Goal: Navigation & Orientation: Find specific page/section

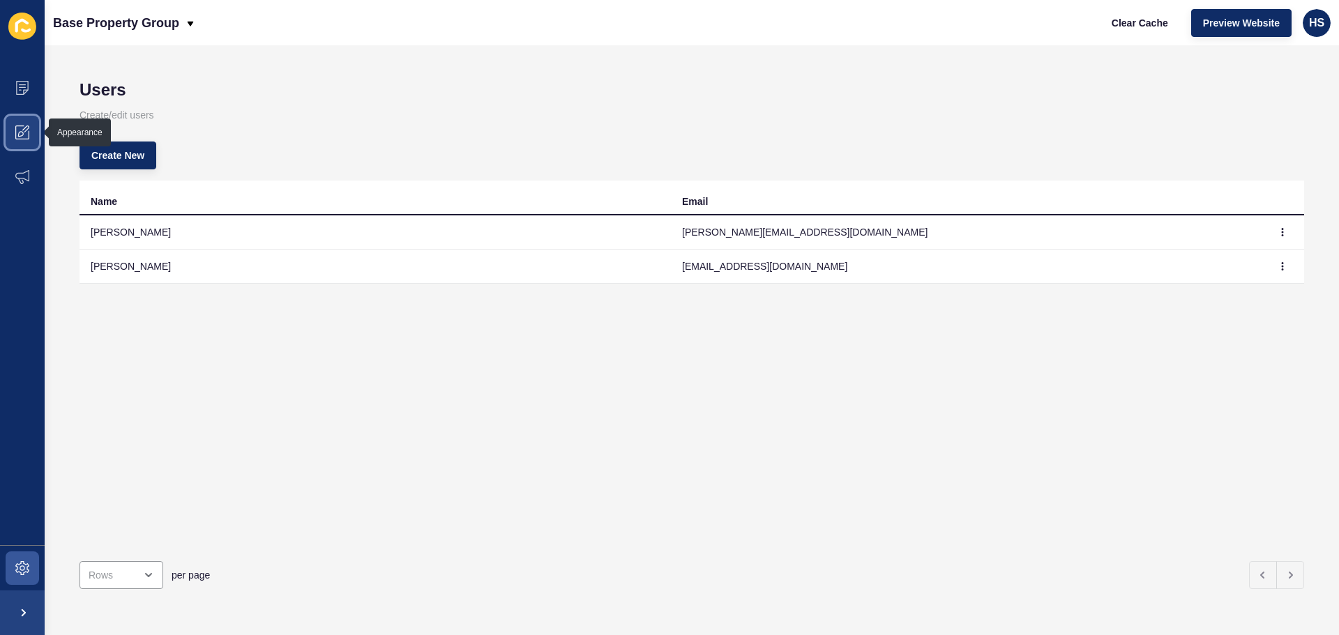
click at [24, 134] on icon at bounding box center [22, 133] width 14 height 14
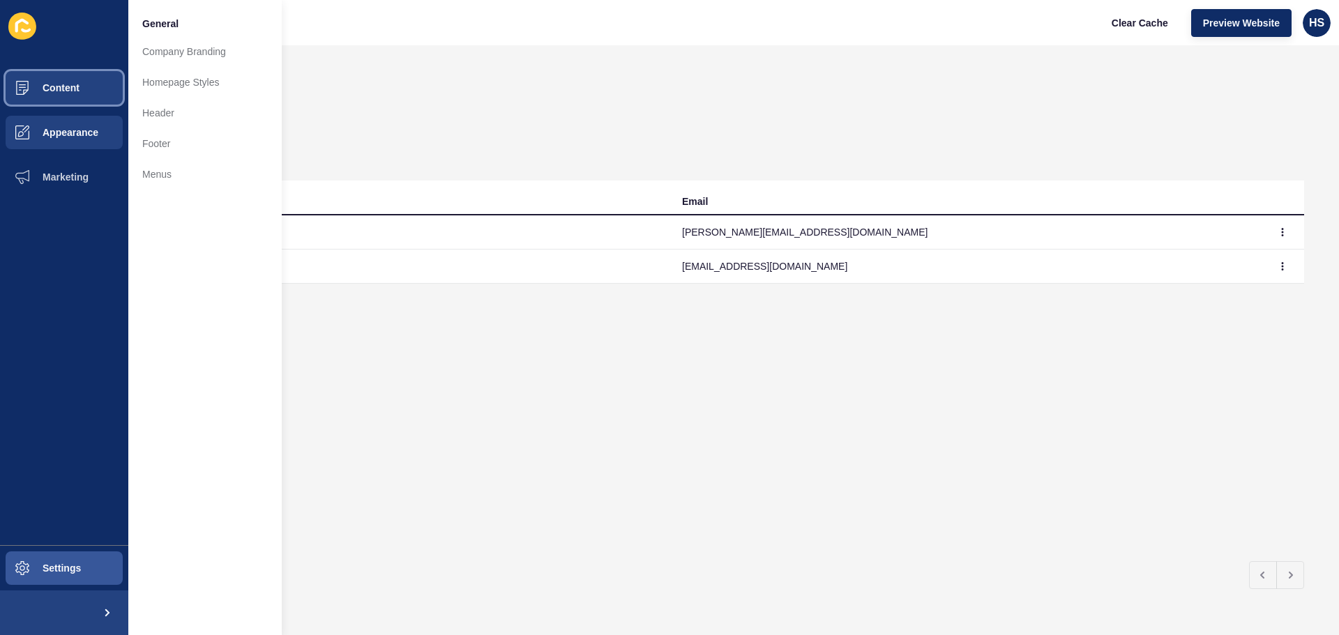
click at [77, 82] on button "Content" at bounding box center [64, 88] width 128 height 45
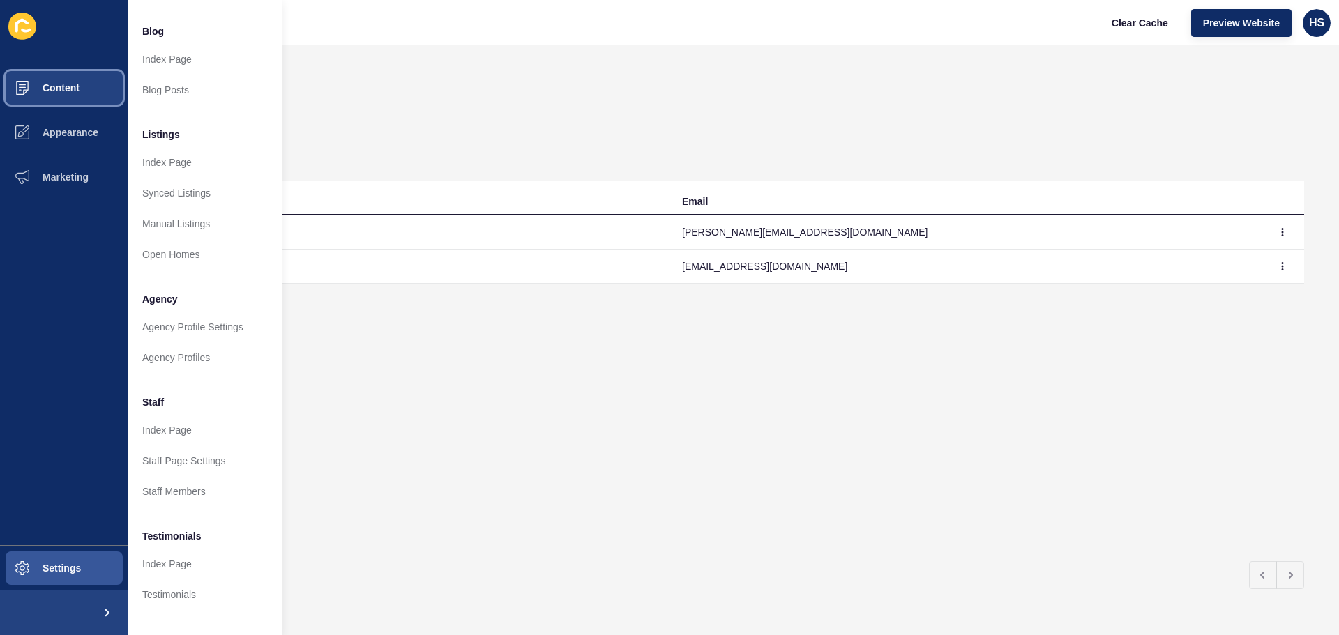
scroll to position [139, 0]
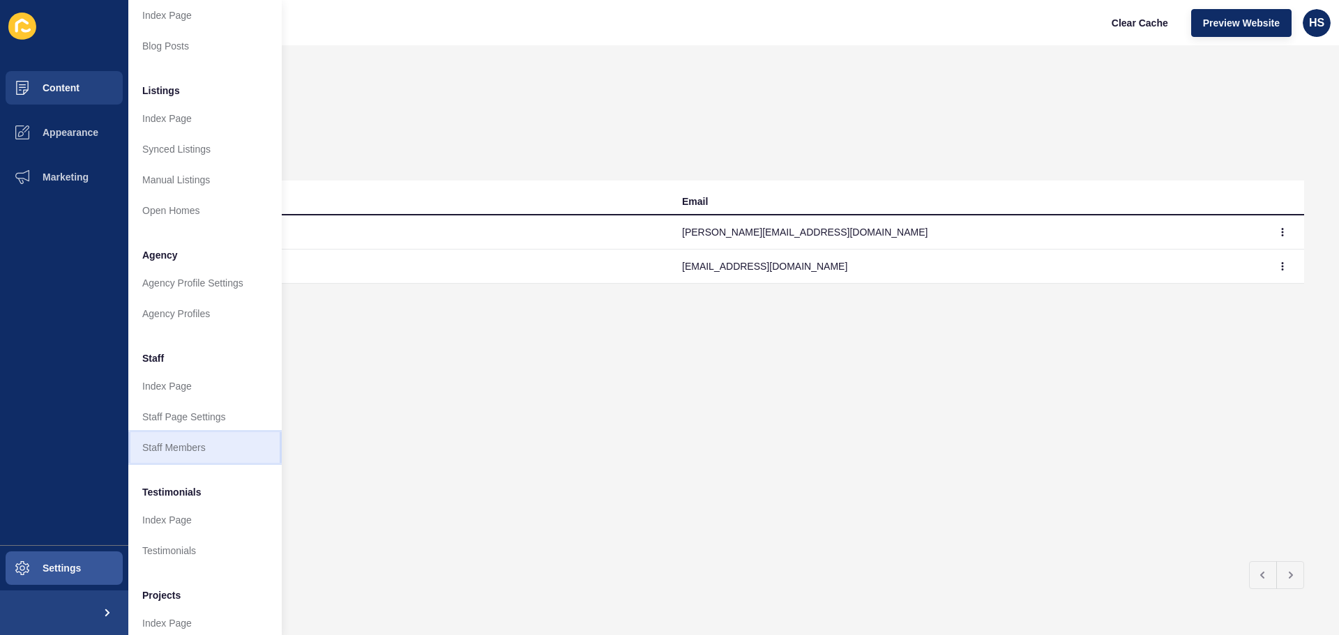
click at [190, 437] on link "Staff Members" at bounding box center [204, 447] width 153 height 31
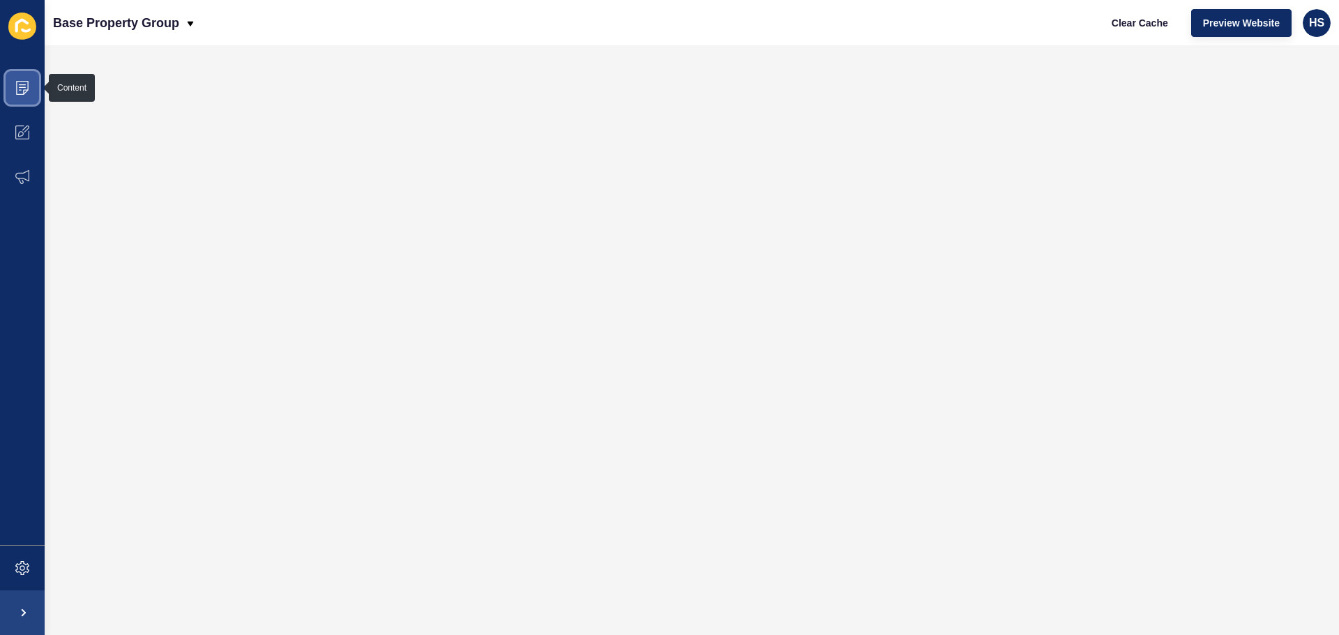
click at [31, 91] on span at bounding box center [22, 88] width 45 height 45
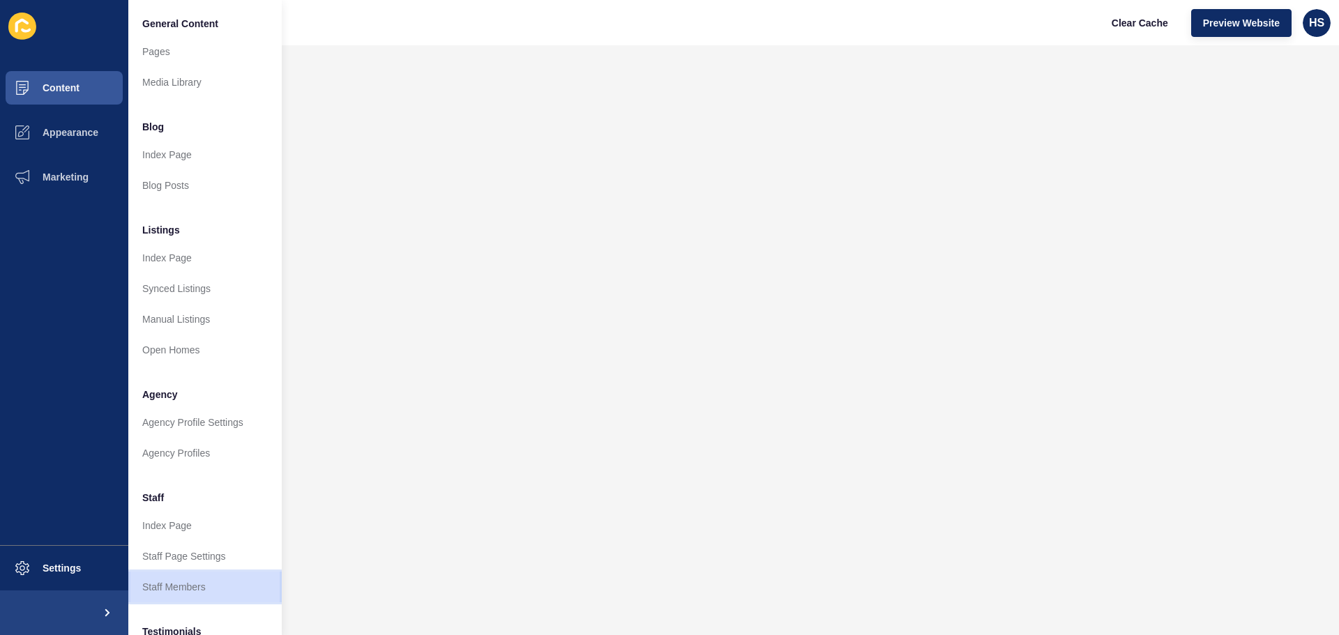
click at [188, 598] on link "Staff Members" at bounding box center [204, 587] width 153 height 31
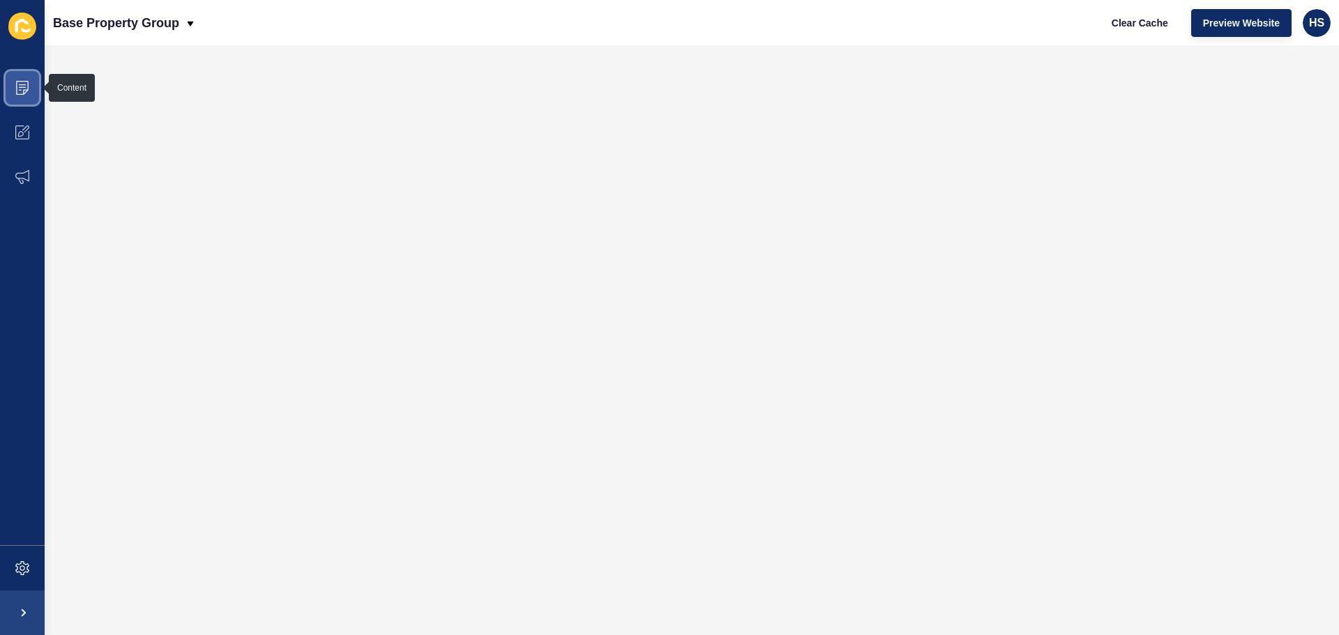
click at [28, 89] on icon at bounding box center [22, 88] width 13 height 14
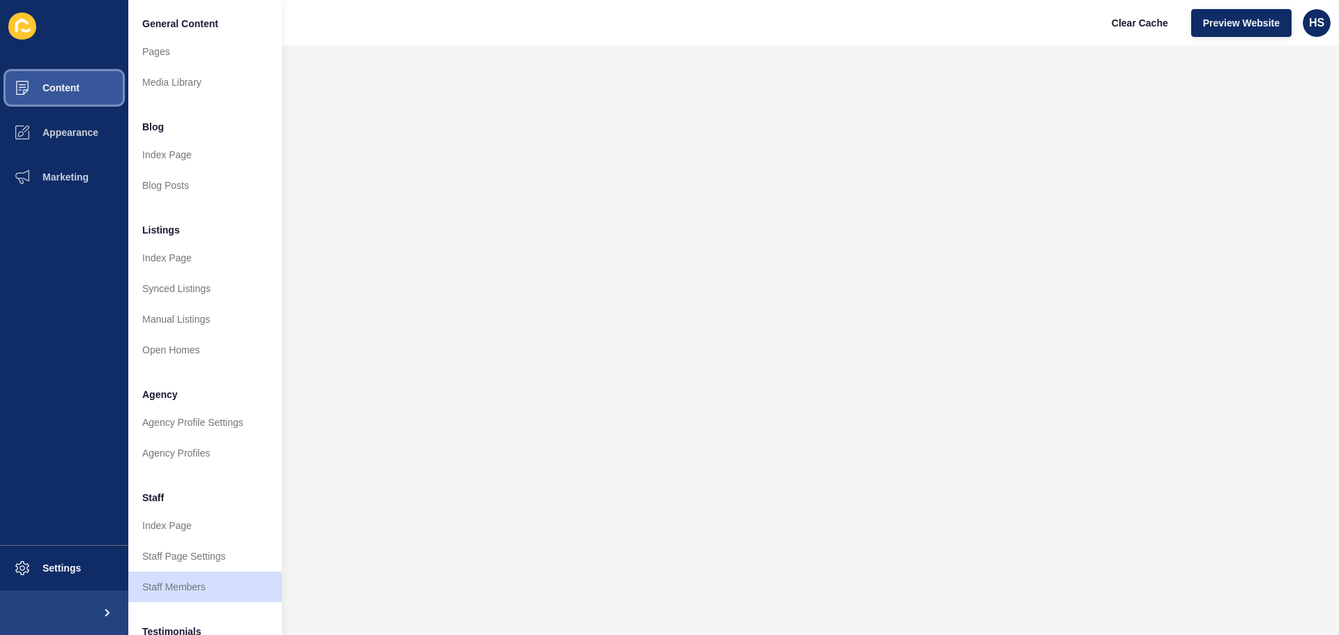
scroll to position [139, 0]
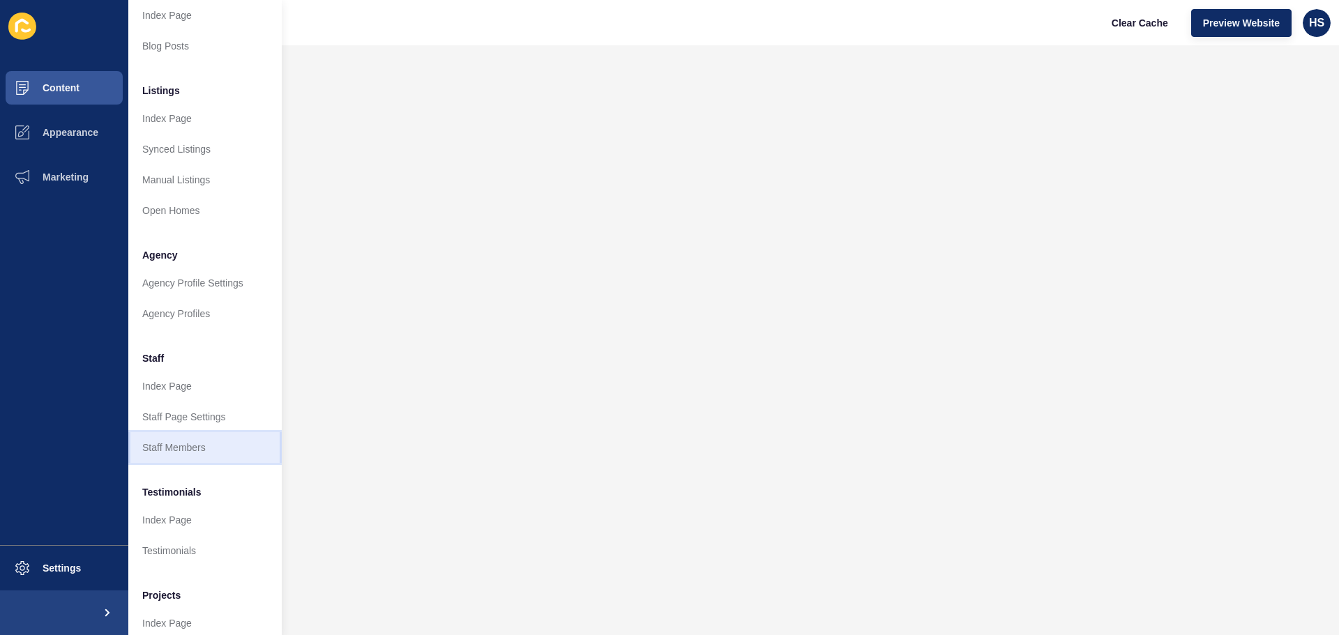
click at [187, 448] on link "Staff Members" at bounding box center [204, 447] width 153 height 31
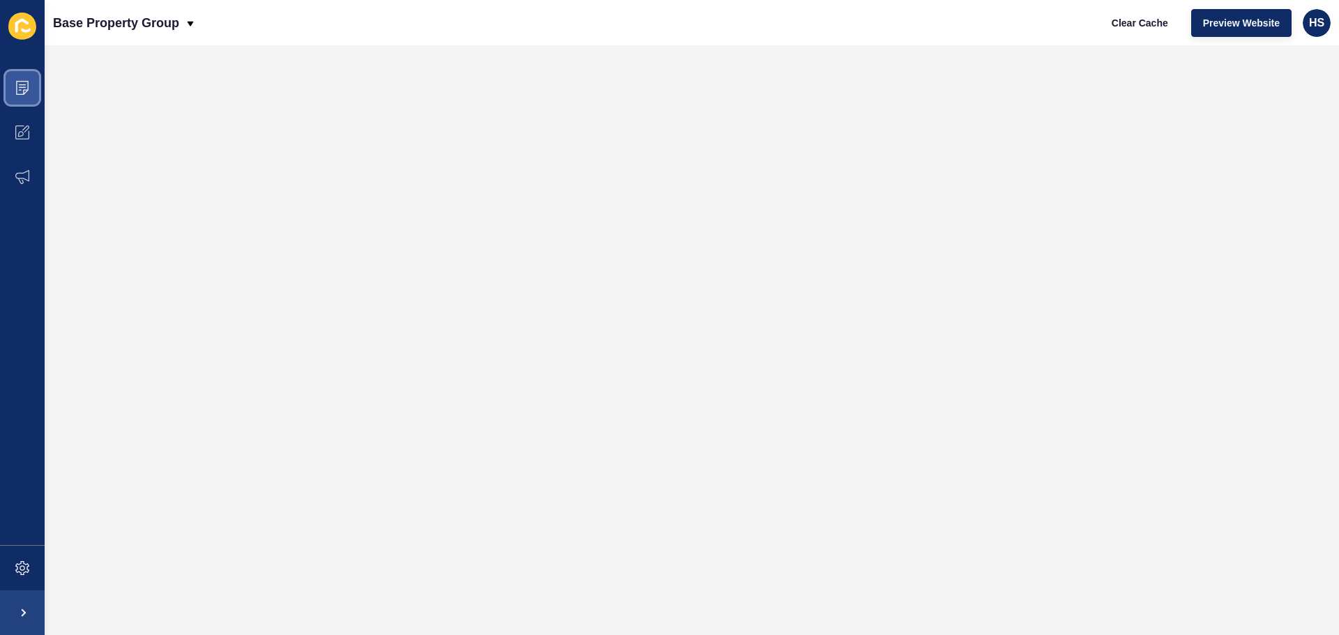
click at [25, 91] on icon at bounding box center [22, 88] width 14 height 14
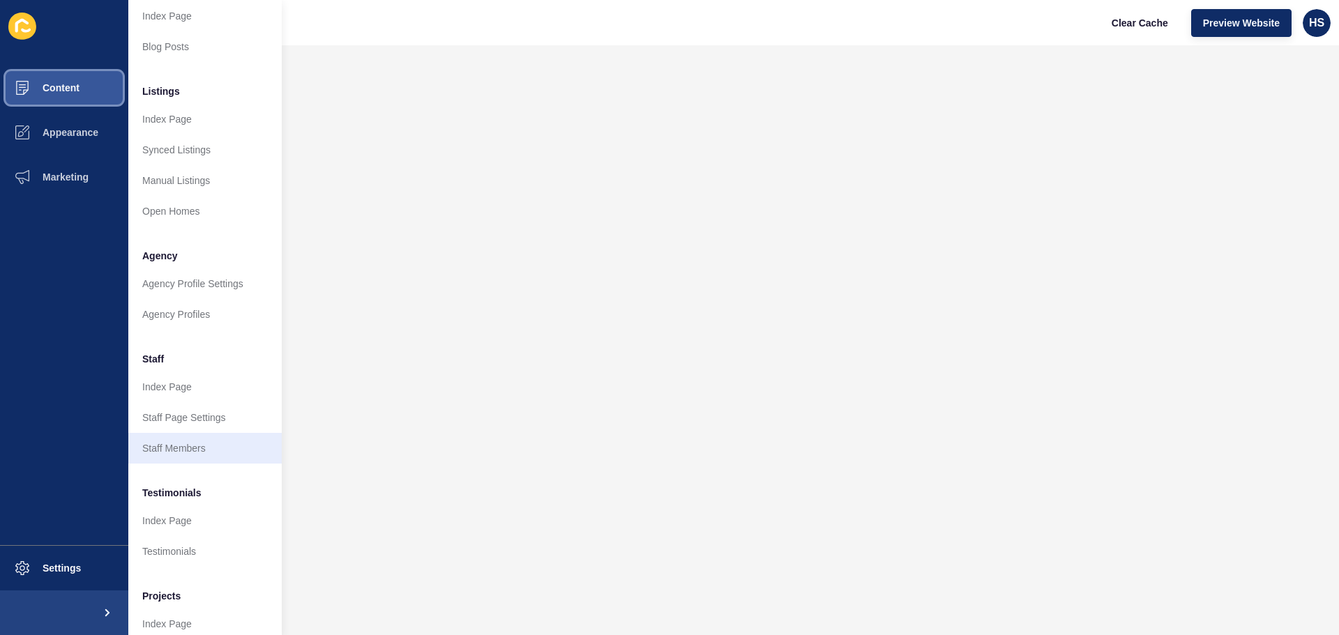
scroll to position [139, 0]
click at [191, 453] on link "Staff Members" at bounding box center [204, 447] width 153 height 31
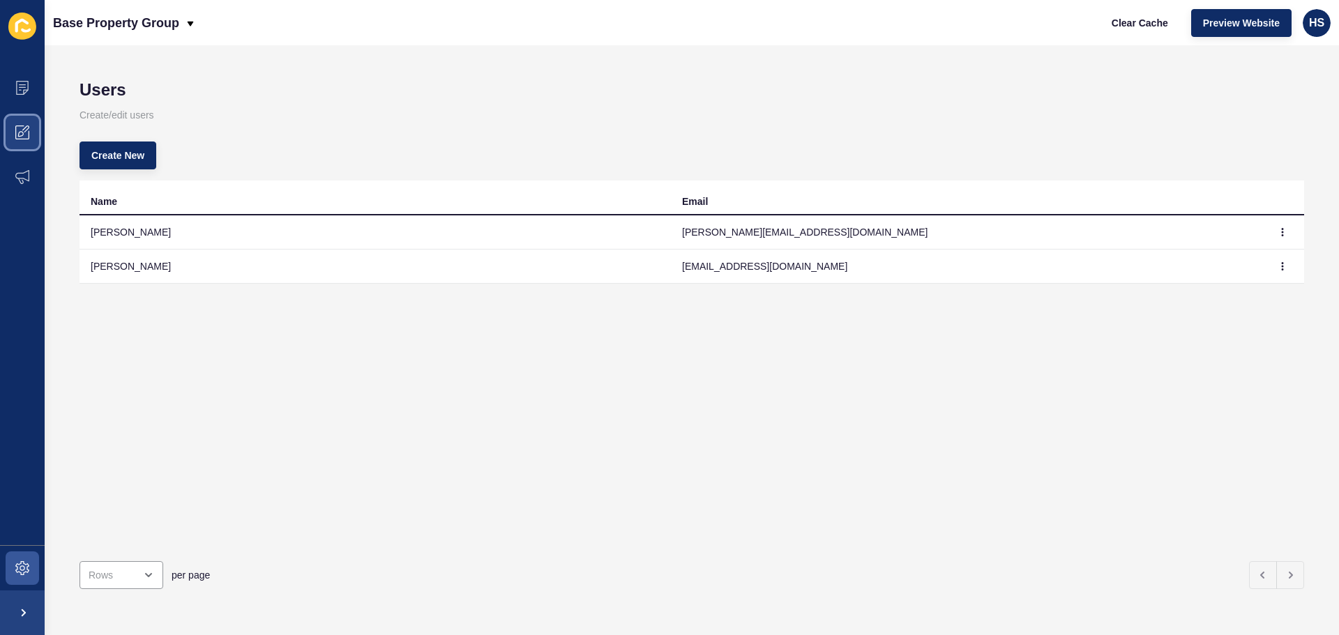
click at [33, 128] on span at bounding box center [22, 132] width 45 height 45
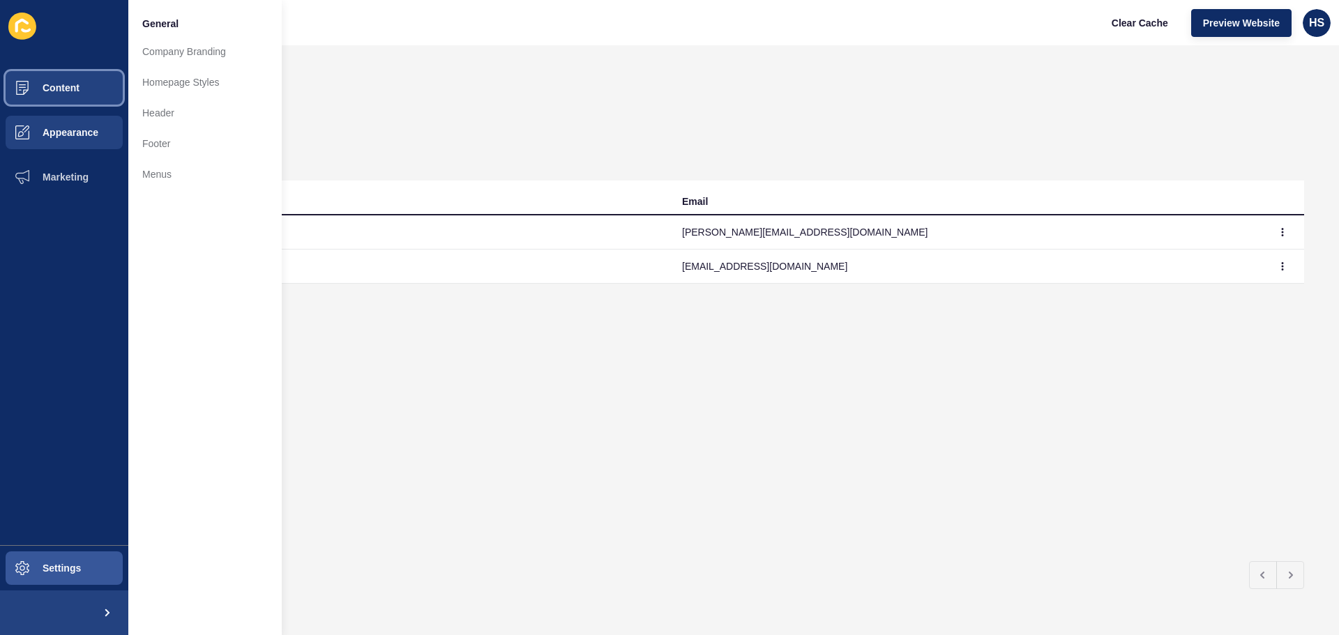
click at [84, 92] on button "Content" at bounding box center [64, 88] width 128 height 45
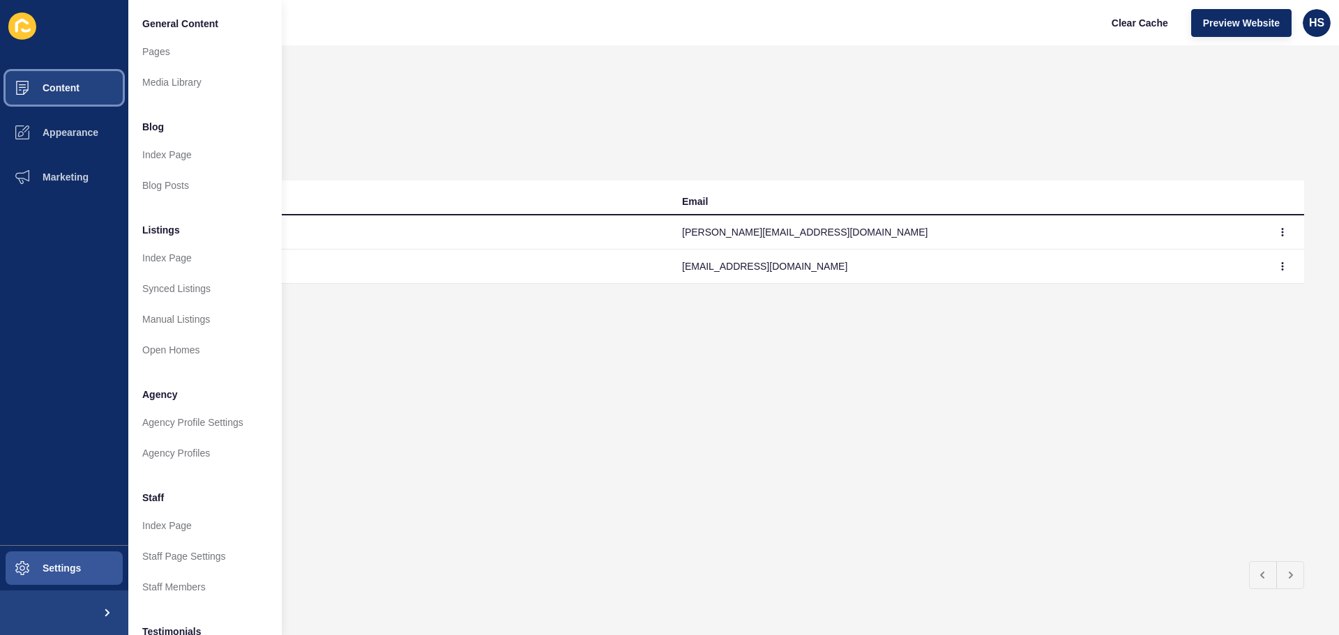
scroll to position [192, 0]
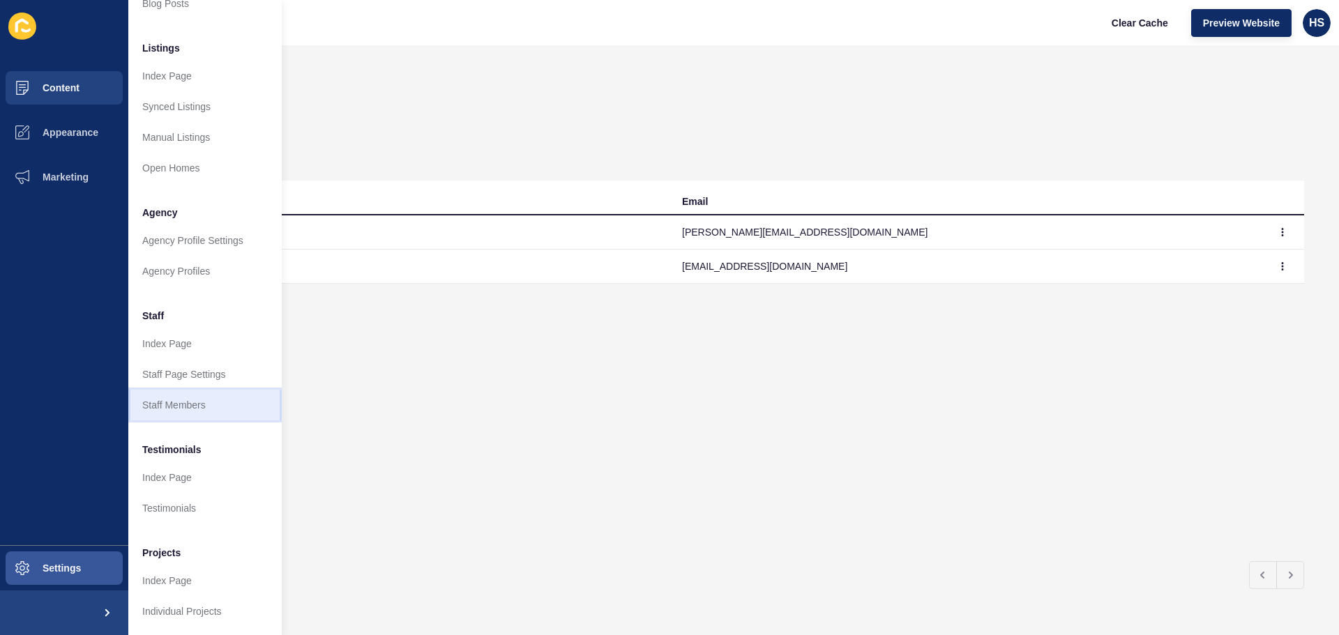
click at [188, 396] on link "Staff Members" at bounding box center [204, 405] width 153 height 31
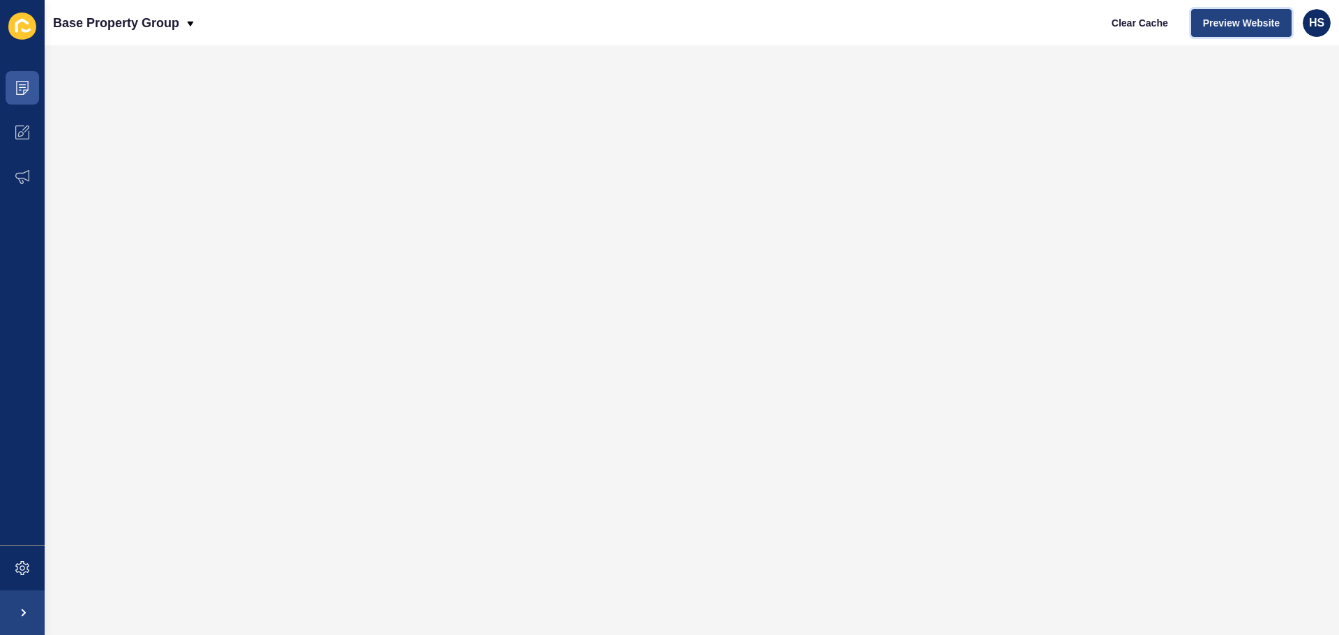
click at [1242, 14] on button "Preview Website" at bounding box center [1241, 23] width 100 height 28
click at [1151, 19] on span "Clear Cache" at bounding box center [1140, 23] width 56 height 14
click at [1259, 19] on span "Preview Website" at bounding box center [1241, 23] width 77 height 14
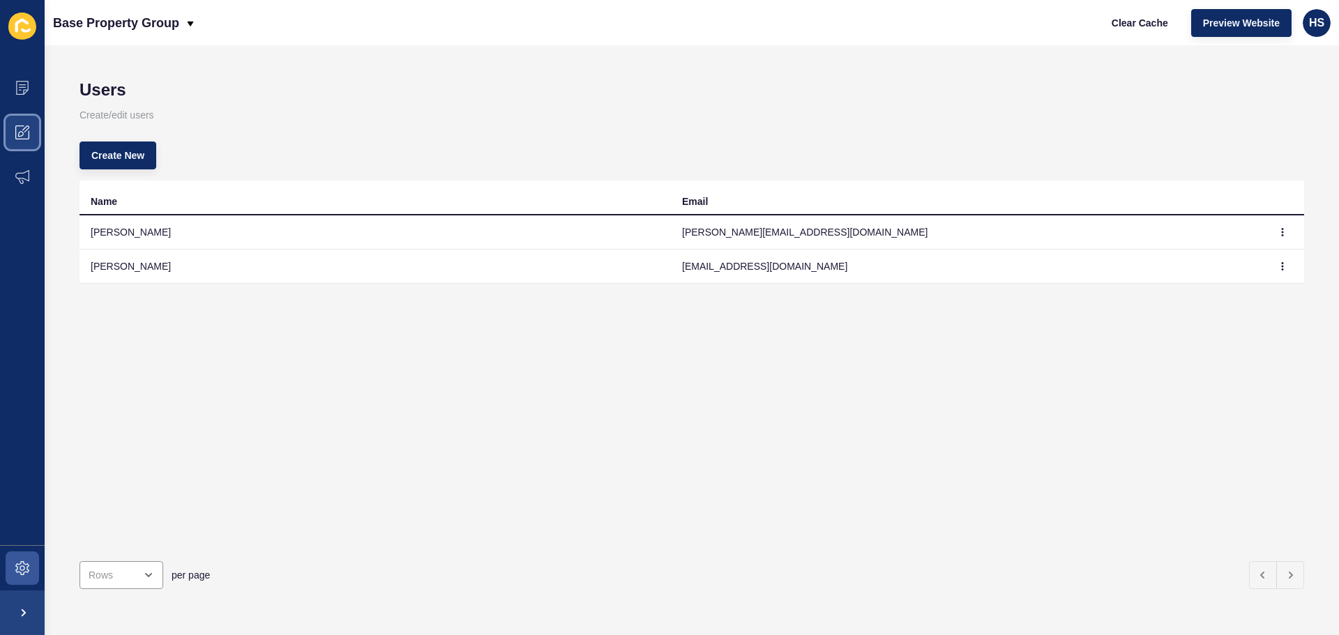
click at [31, 136] on span at bounding box center [22, 132] width 45 height 45
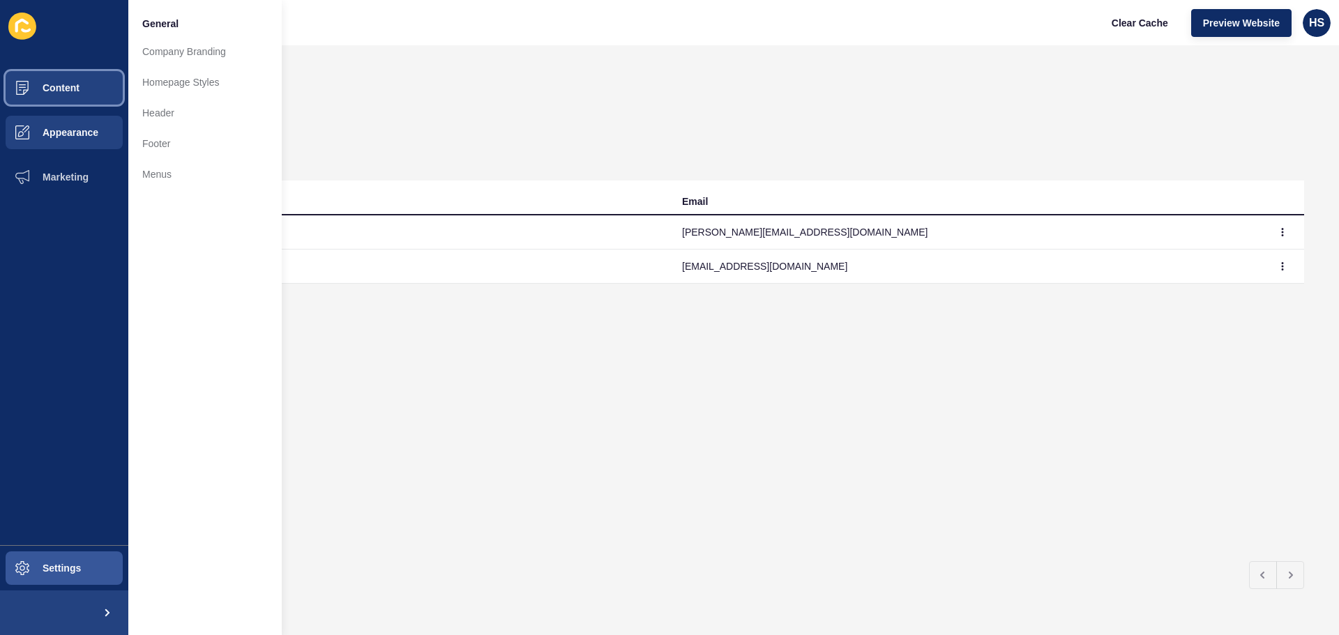
click at [69, 98] on button "Content" at bounding box center [64, 88] width 128 height 45
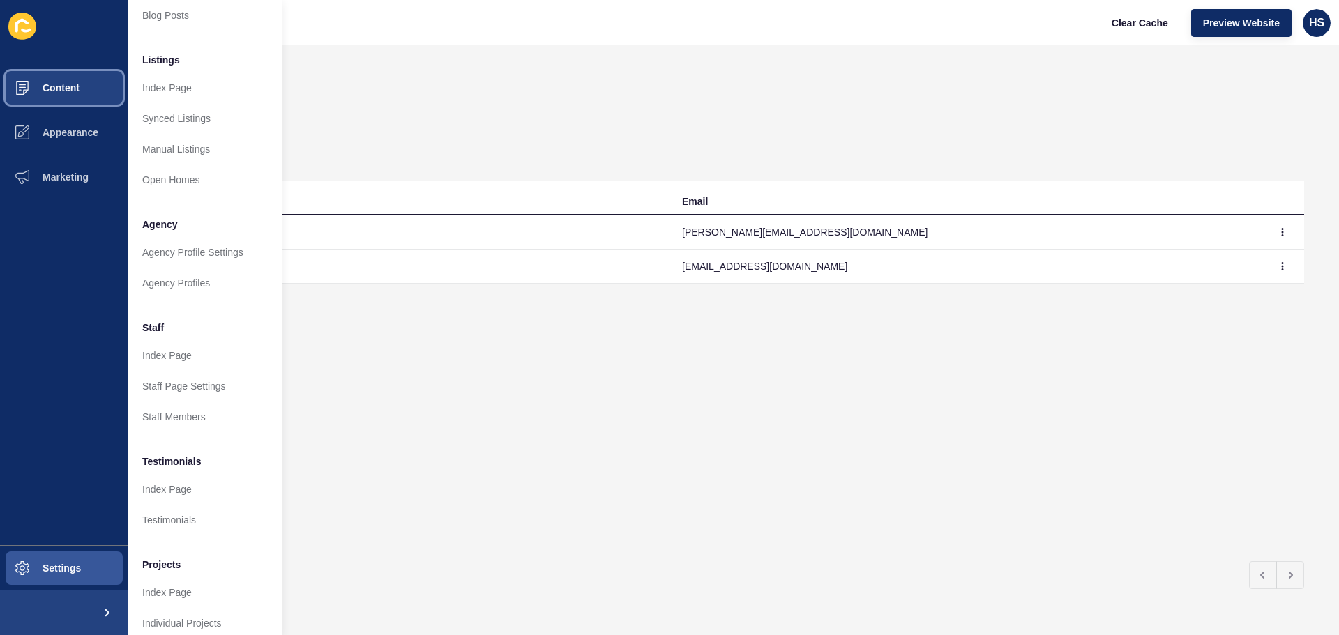
scroll to position [192, 0]
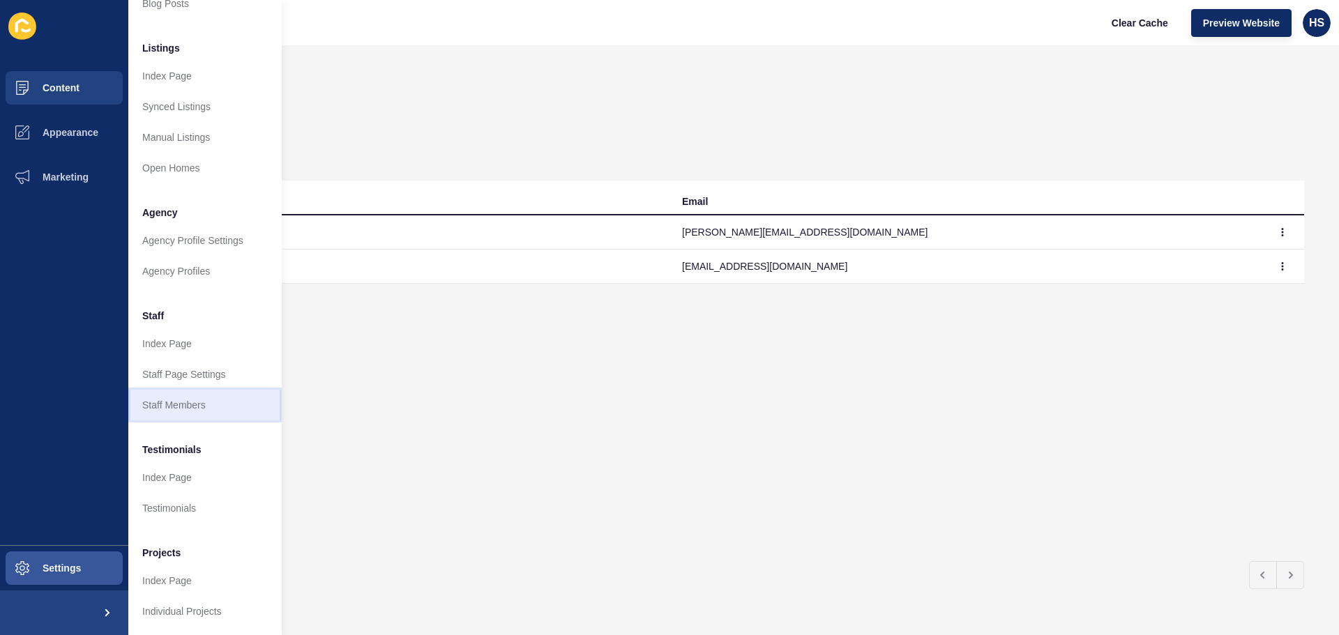
click at [195, 396] on link "Staff Members" at bounding box center [204, 405] width 153 height 31
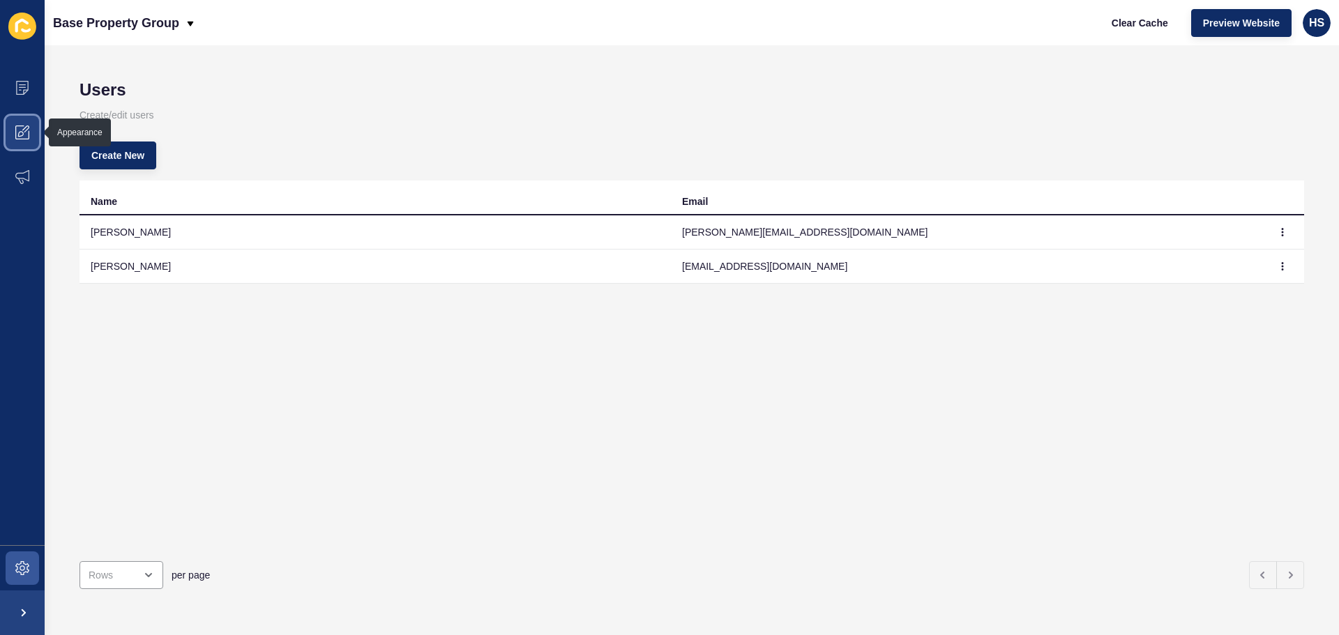
click at [33, 136] on span at bounding box center [22, 132] width 45 height 45
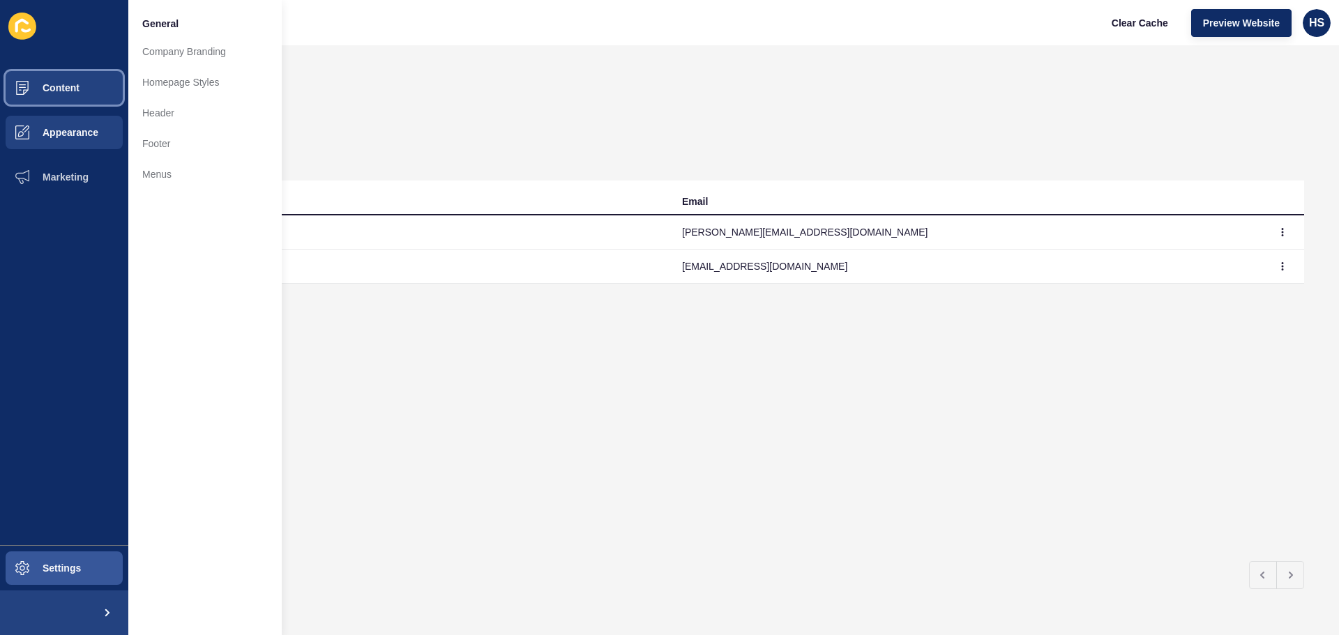
click at [63, 83] on span "Content" at bounding box center [39, 87] width 82 height 11
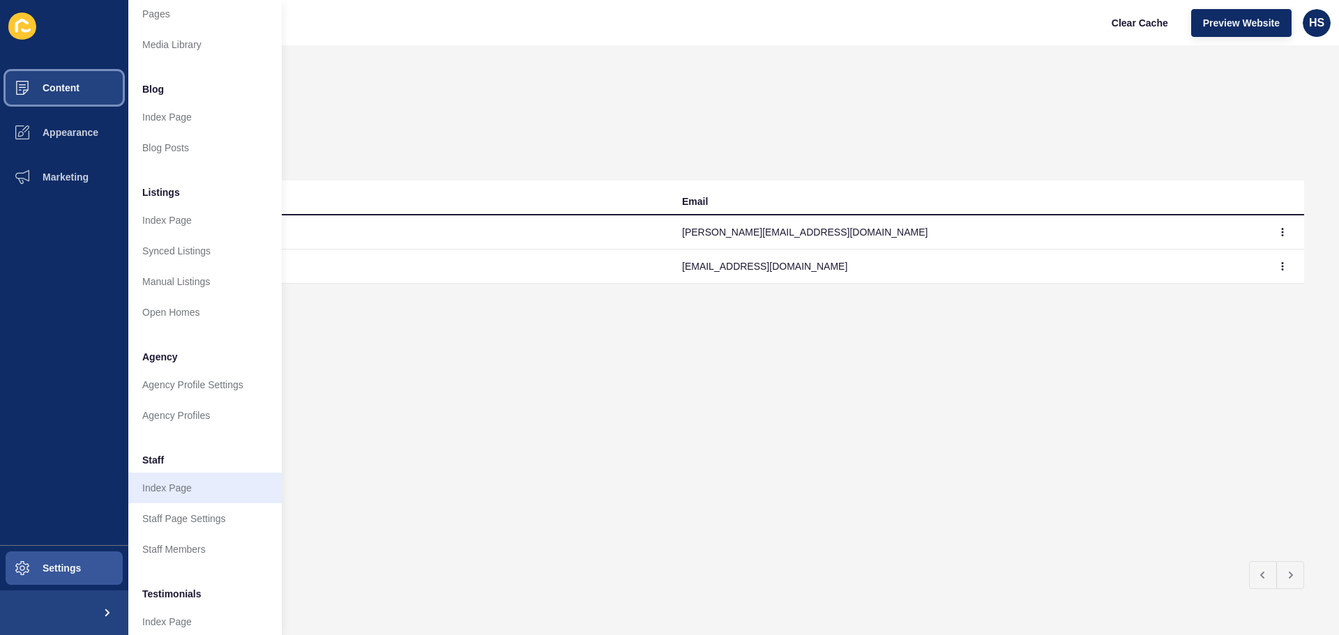
scroll to position [70, 0]
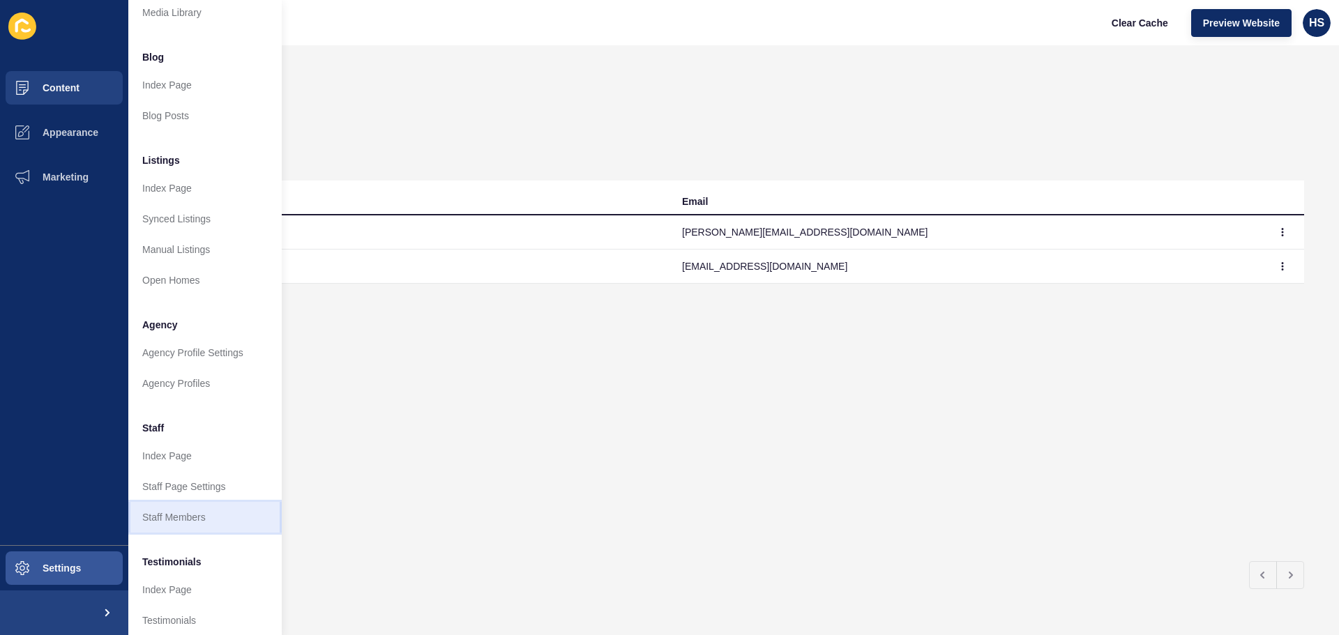
click at [159, 520] on link "Staff Members" at bounding box center [204, 517] width 153 height 31
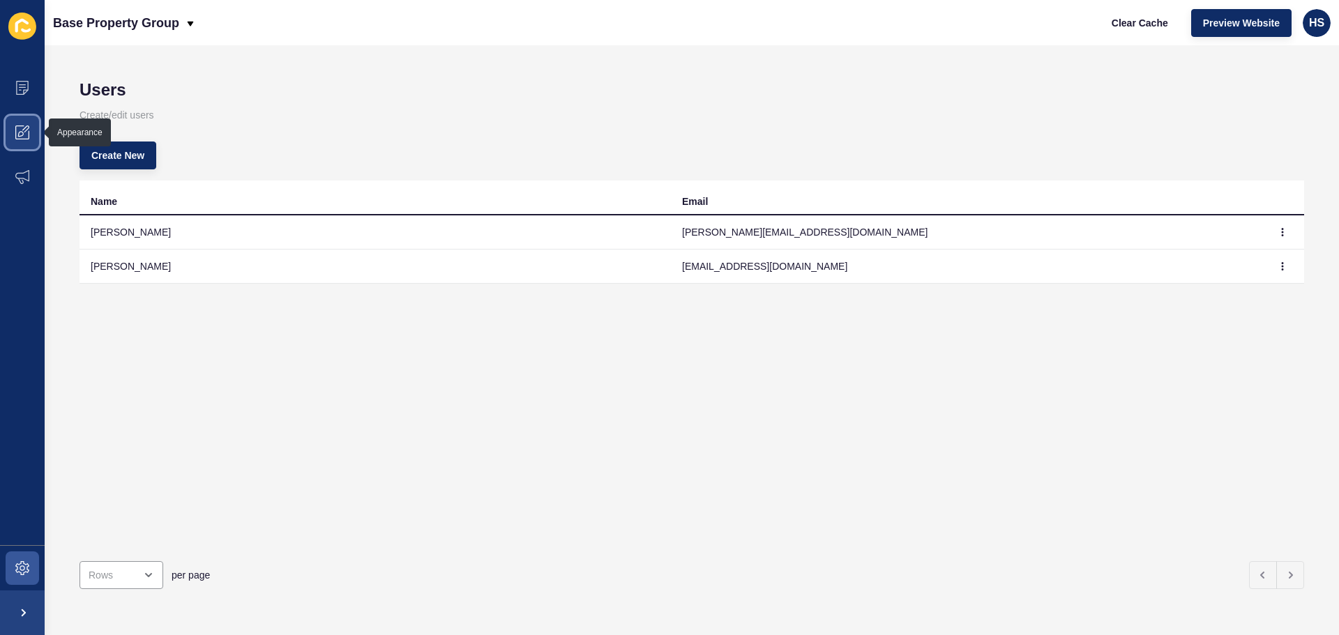
click at [27, 129] on icon at bounding box center [22, 133] width 14 height 14
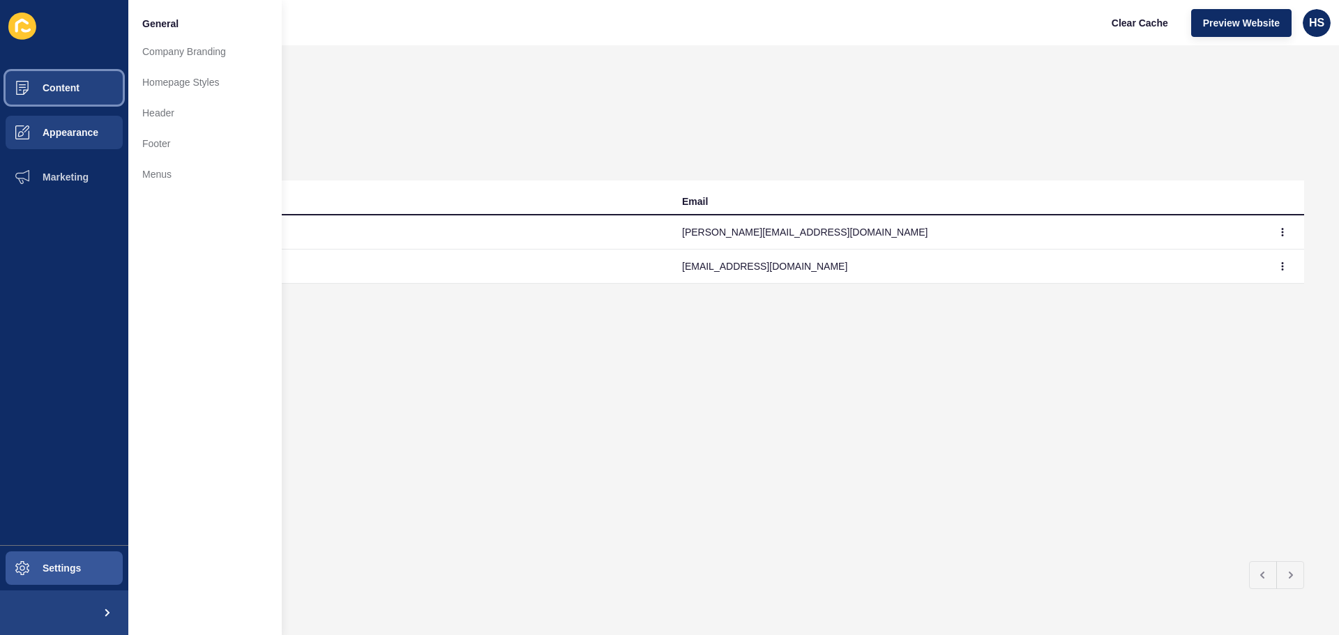
click at [52, 93] on button "Content" at bounding box center [64, 88] width 128 height 45
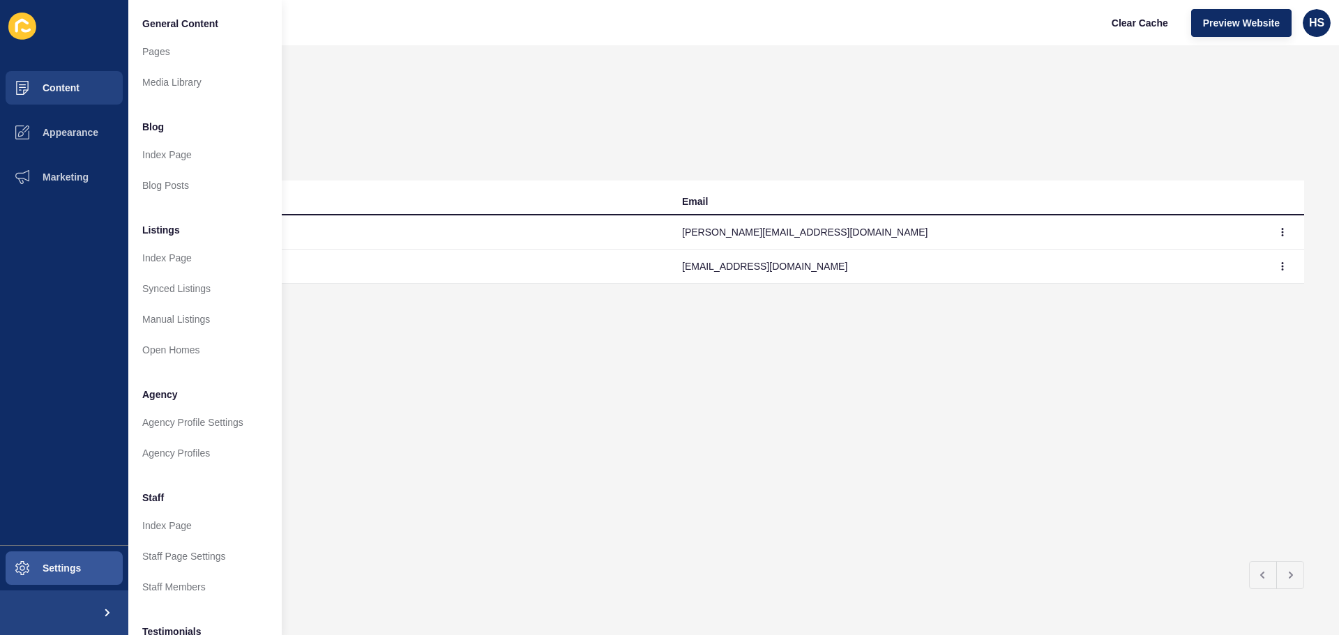
click at [810, 59] on div "Users Create/edit users Create New Name Email Hannah Soda hannah@basepropertygr…" at bounding box center [692, 340] width 1294 height 590
